Goal: Navigation & Orientation: Find specific page/section

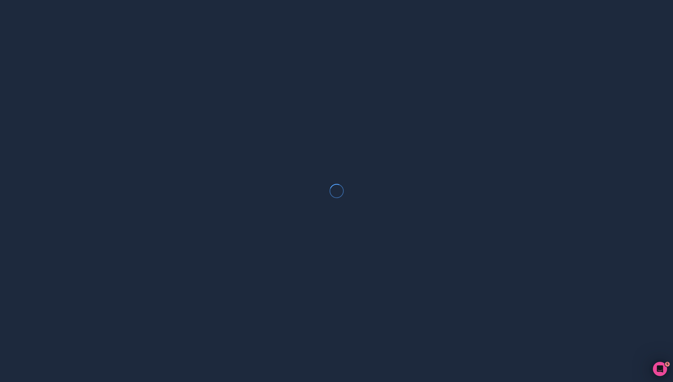
click at [276, 142] on div at bounding box center [336, 191] width 673 height 382
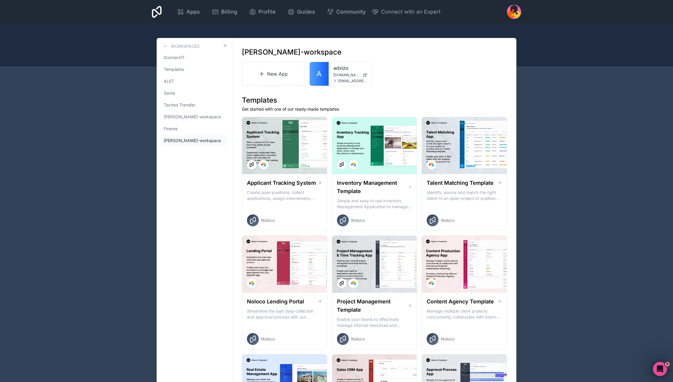
click at [181, 143] on span "[PERSON_NAME]-workspace" at bounding box center [192, 140] width 57 height 6
click at [0, 0] on div at bounding box center [0, 0] width 0 height 0
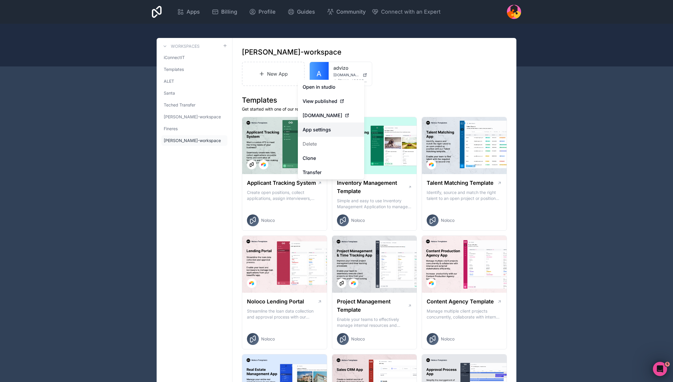
click at [321, 129] on link "App settings" at bounding box center [331, 129] width 66 height 14
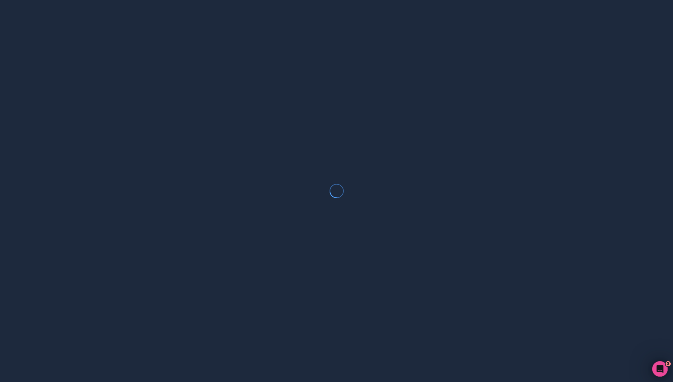
click at [657, 369] on icon "Open Intercom Messenger" at bounding box center [660, 368] width 10 height 10
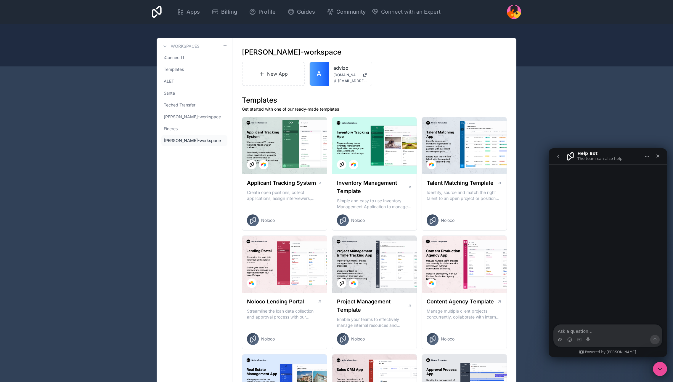
click at [514, 12] on div at bounding box center [514, 12] width 14 height 14
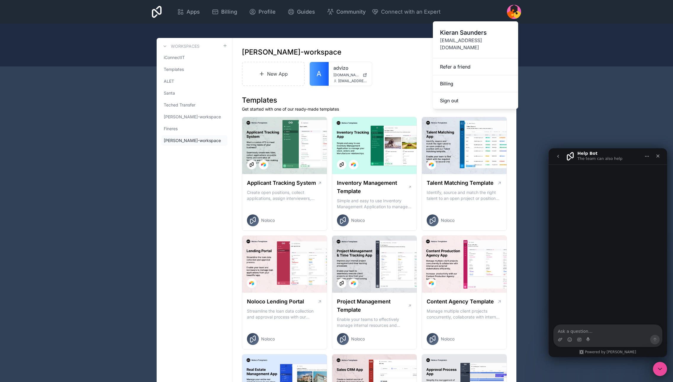
click at [469, 10] on div "Apps Billing Profile Guides Community Connect with an Expert Billing Profile Gu…" at bounding box center [336, 12] width 379 height 24
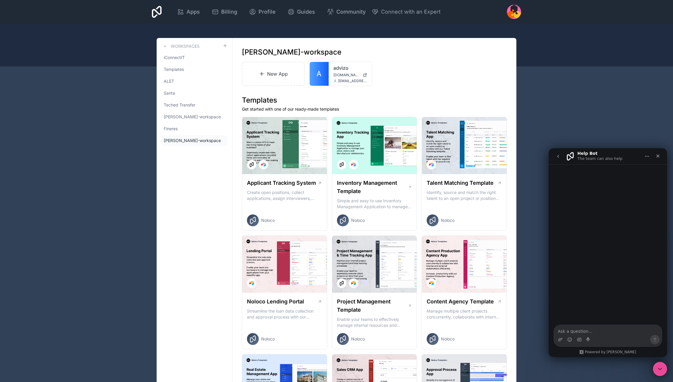
click at [0, 0] on icon at bounding box center [0, 0] width 0 height 0
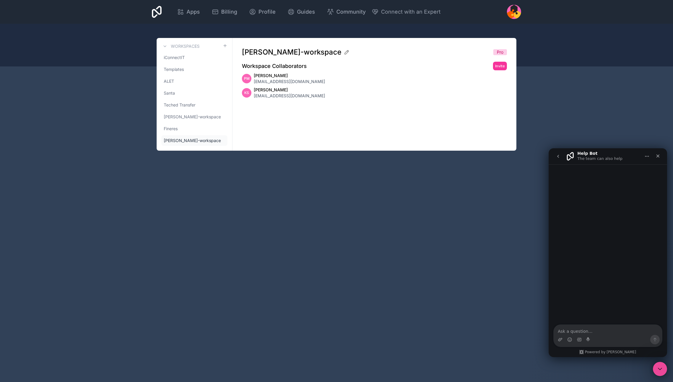
click at [273, 91] on span "[PERSON_NAME]" at bounding box center [289, 90] width 71 height 6
click at [190, 140] on span "[PERSON_NAME]-workspace" at bounding box center [192, 140] width 57 height 6
click at [172, 56] on span "iConnectIT" at bounding box center [174, 58] width 21 height 6
click at [188, 45] on h3 "Workspaces" at bounding box center [185, 46] width 29 height 6
click at [177, 59] on span "iConnectIT" at bounding box center [174, 58] width 21 height 6
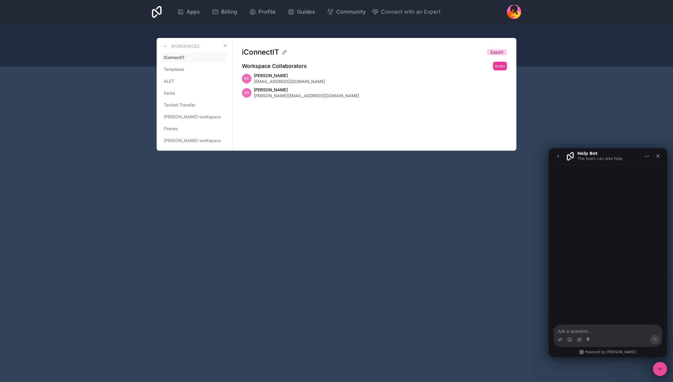
click at [181, 47] on h3 "Workspaces" at bounding box center [185, 46] width 29 height 6
click at [188, 10] on span "Apps" at bounding box center [193, 12] width 13 height 8
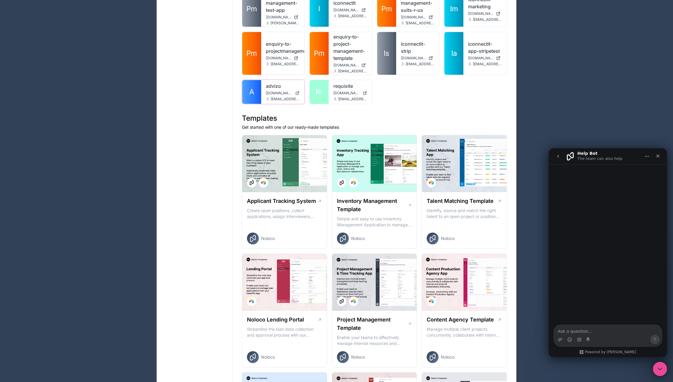
scroll to position [418, 0]
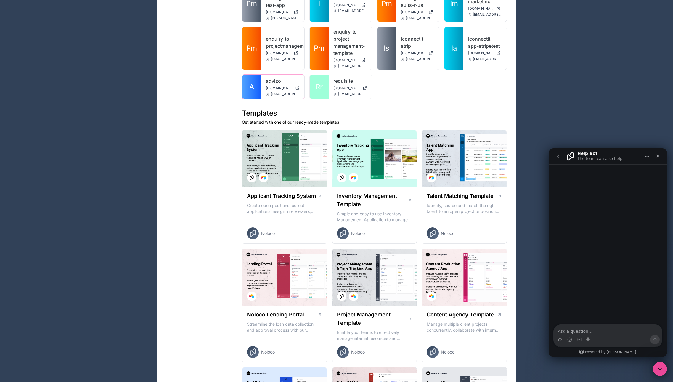
click at [0, 0] on div at bounding box center [0, 0] width 0 height 0
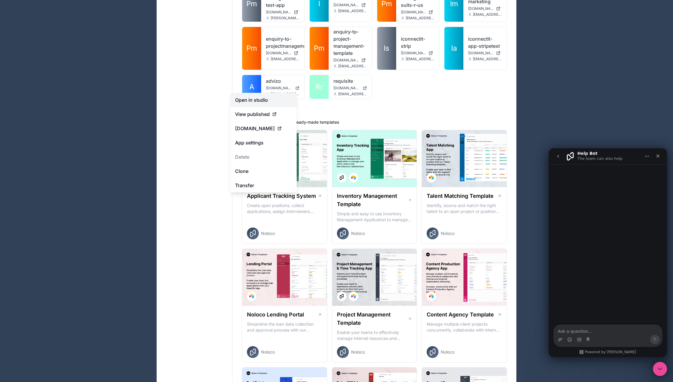
click at [265, 98] on link "Open in studio" at bounding box center [263, 100] width 66 height 14
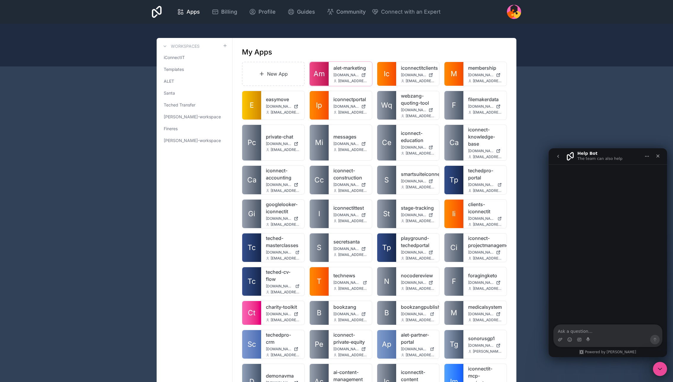
scroll to position [3, 0]
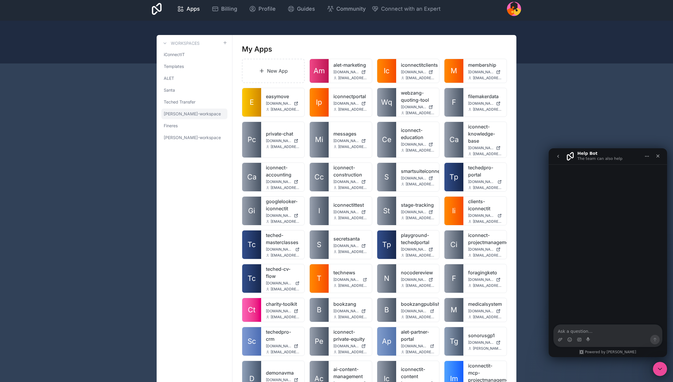
click at [183, 114] on span "[PERSON_NAME]-workspace" at bounding box center [192, 114] width 57 height 6
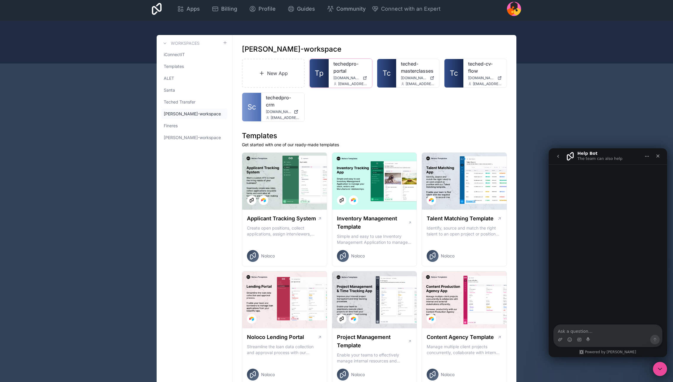
click at [342, 74] on link "techedpro-portal" at bounding box center [351, 67] width 34 height 14
